Goal: Information Seeking & Learning: Learn about a topic

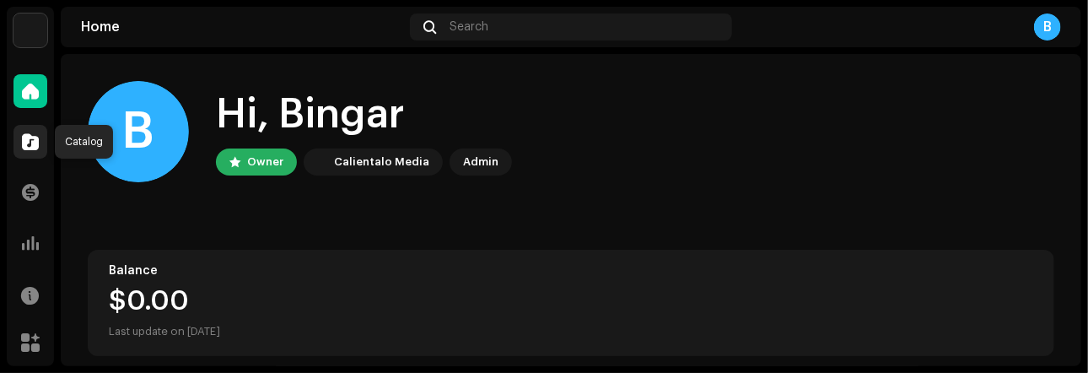
click at [38, 144] on span at bounding box center [30, 141] width 17 height 13
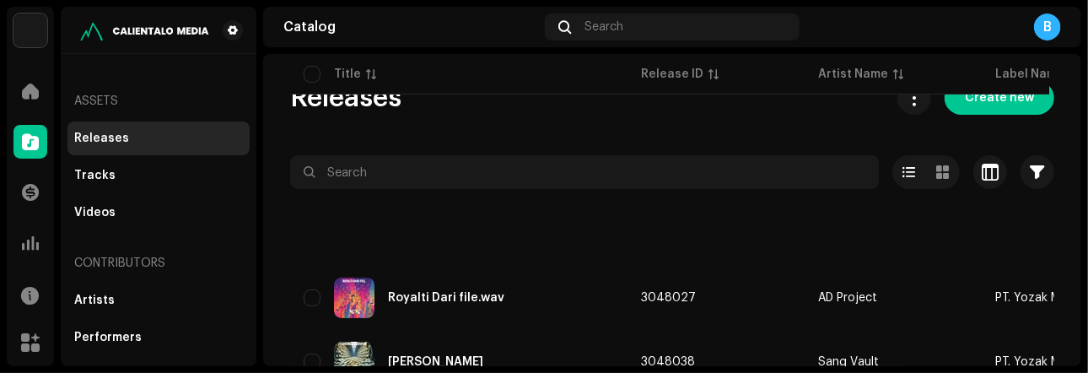
scroll to position [201, 0]
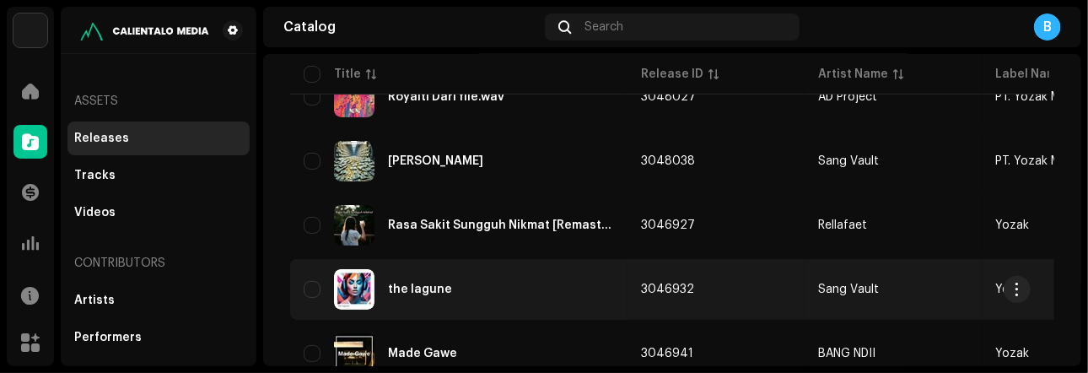
click at [420, 286] on div "the lagune" at bounding box center [420, 289] width 64 height 12
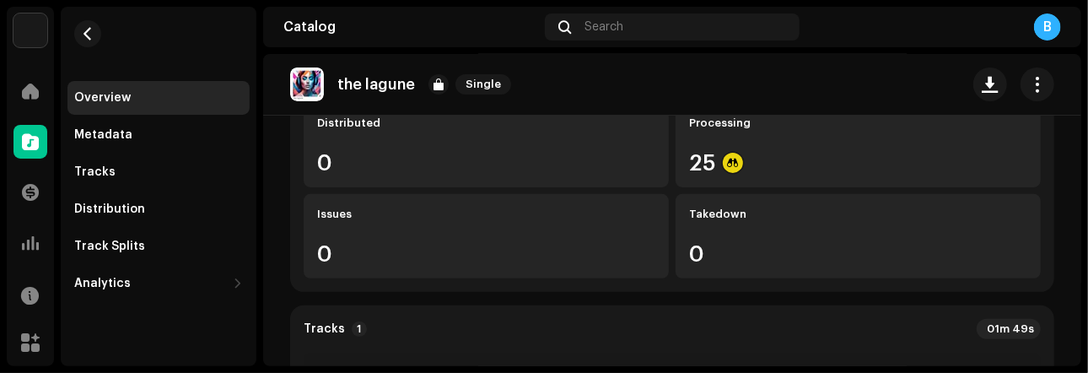
scroll to position [179, 0]
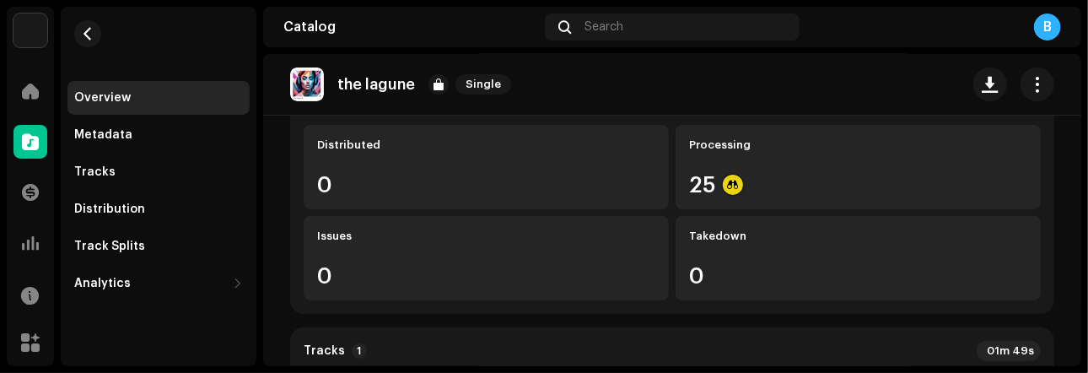
click at [718, 177] on re-o-release-hero "the lagune Single the lagune Single Sang Vault Yozak See Info" at bounding box center [672, 121] width 818 height 135
click at [776, 180] on re-o-release-hero "the lagune Single the lagune Single Sang Vault Yozak See Info" at bounding box center [672, 121] width 818 height 135
click at [722, 154] on re-o-release-hero "the lagune Single the lagune Single Sang Vault Yozak See Info" at bounding box center [672, 121] width 818 height 135
click at [722, 148] on re-o-release-hero "the lagune Single the lagune Single Sang Vault Yozak See Info" at bounding box center [672, 121] width 818 height 135
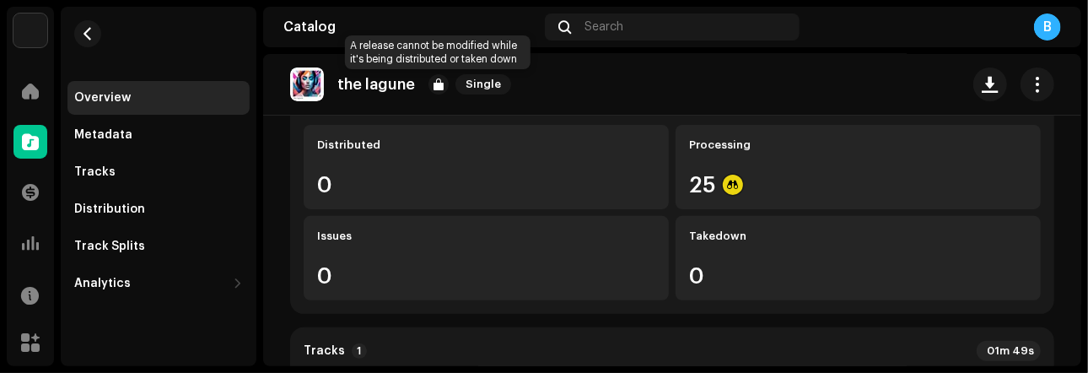
click at [433, 85] on div at bounding box center [438, 84] width 20 height 20
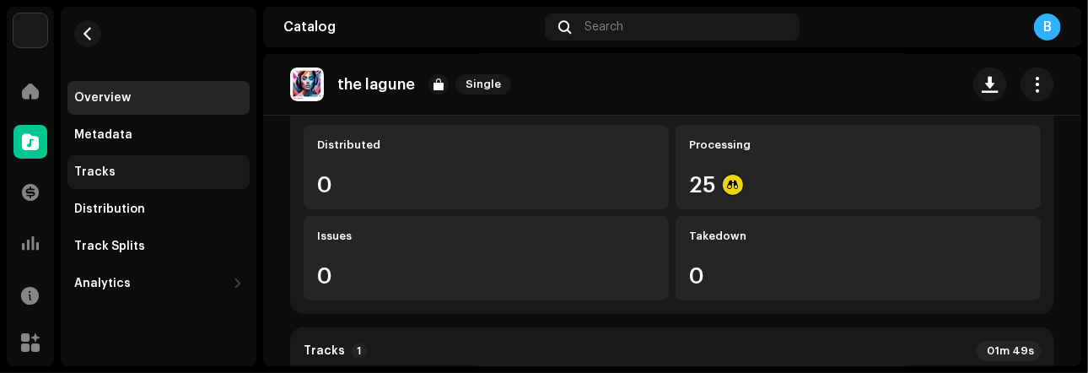
click at [121, 165] on div "Tracks" at bounding box center [158, 171] width 169 height 13
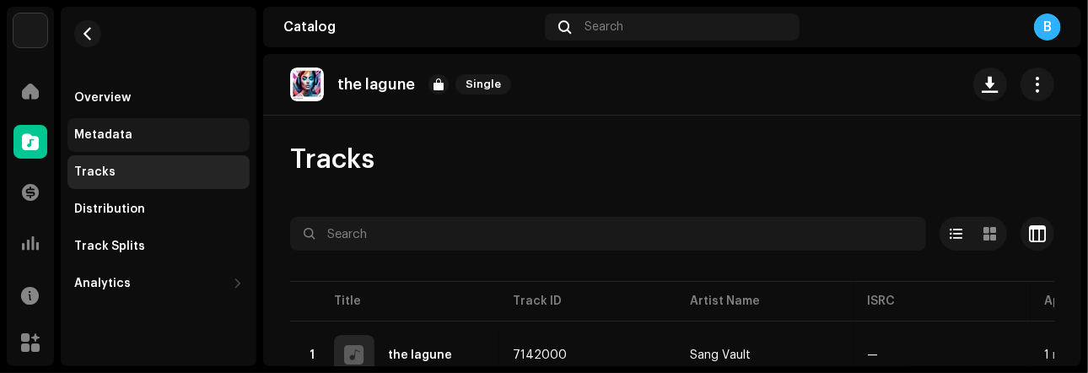
click at [117, 141] on div "Metadata" at bounding box center [103, 134] width 58 height 13
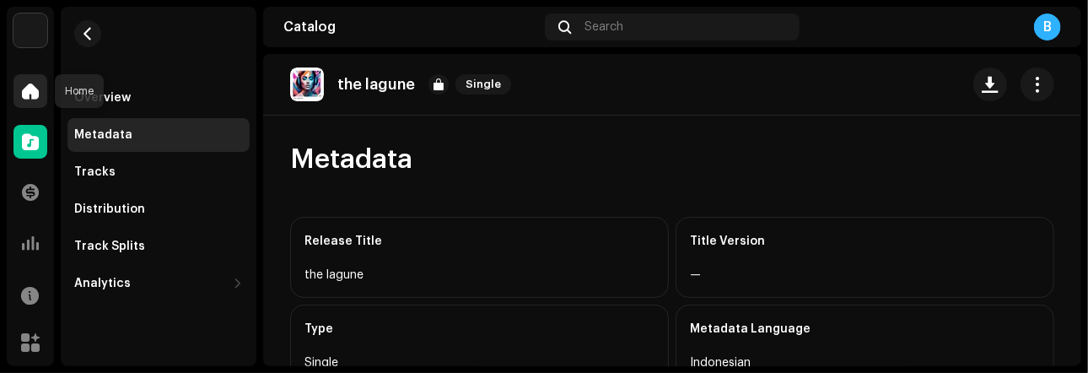
click at [24, 91] on span at bounding box center [30, 90] width 17 height 13
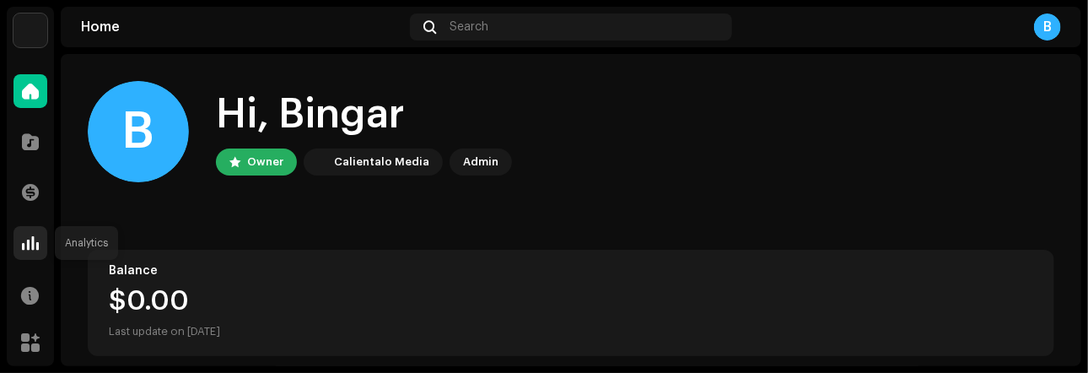
click at [25, 239] on span at bounding box center [30, 242] width 17 height 13
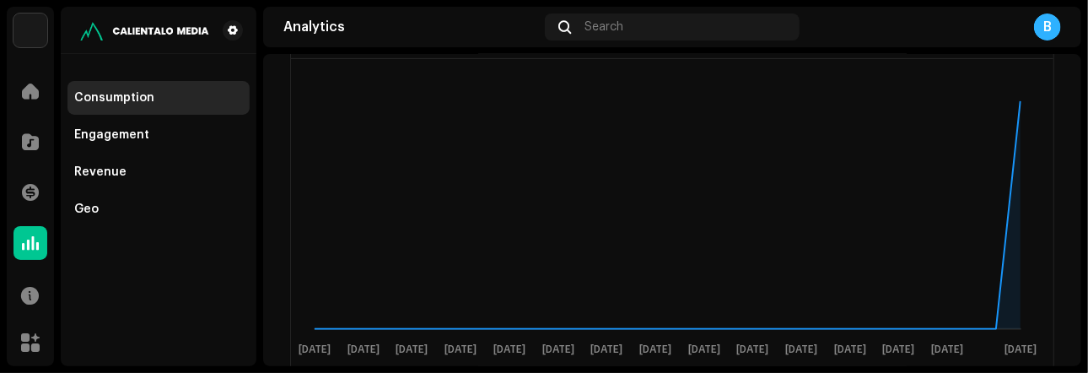
scroll to position [188, 0]
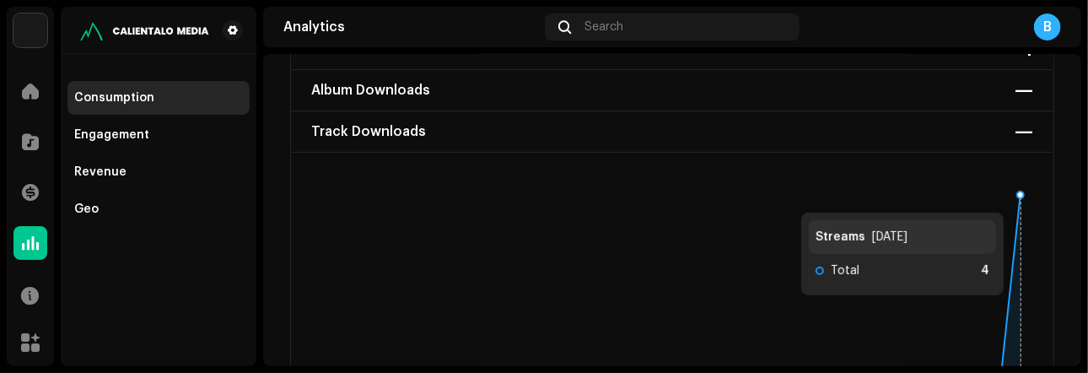
click at [1019, 195] on icon at bounding box center [1020, 194] width 7 height 7
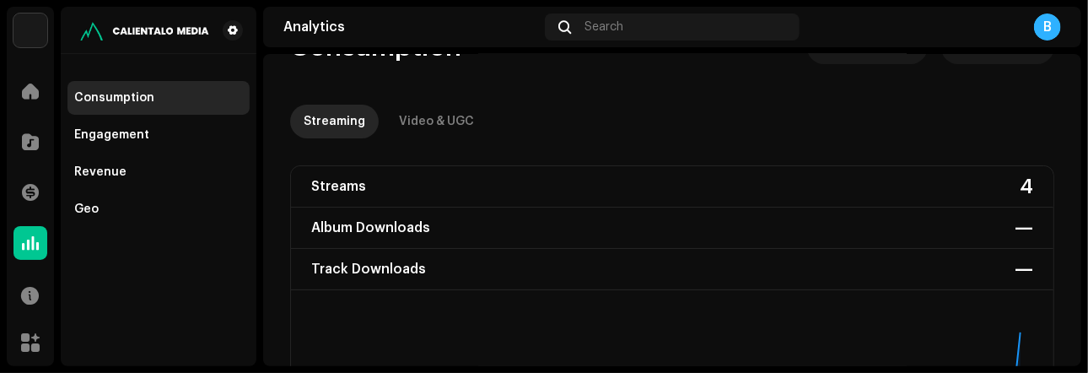
scroll to position [0, 0]
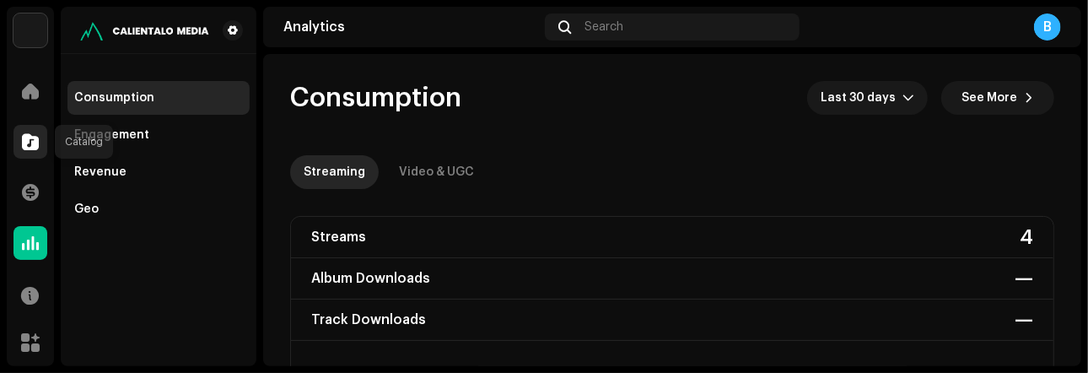
click at [37, 141] on span at bounding box center [30, 141] width 17 height 13
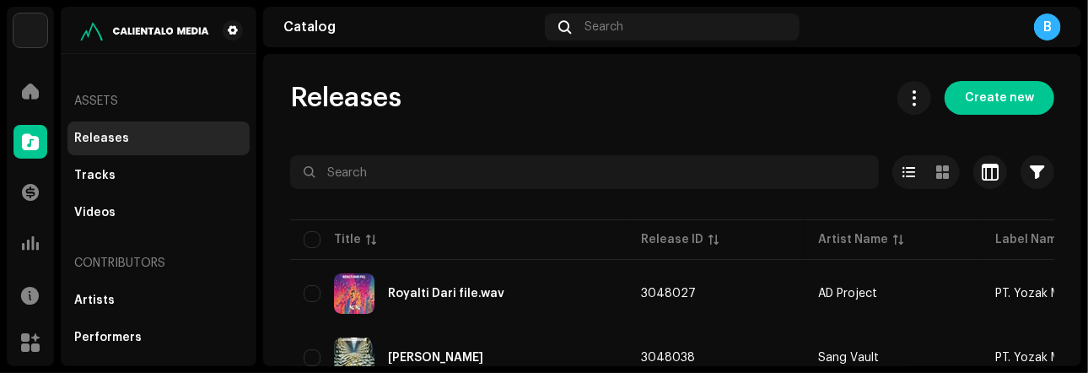
click at [1044, 24] on div "B" at bounding box center [1047, 26] width 27 height 27
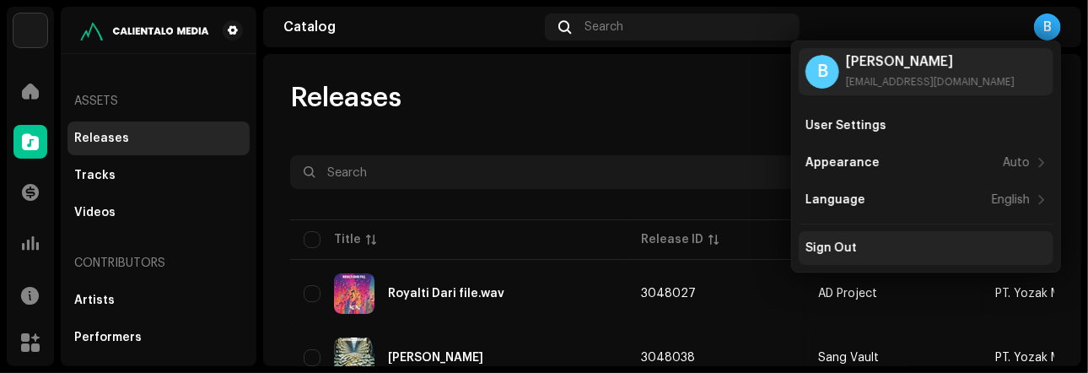
click at [830, 244] on div "Sign Out" at bounding box center [830, 247] width 51 height 13
